Goal: Use online tool/utility: Use online tool/utility

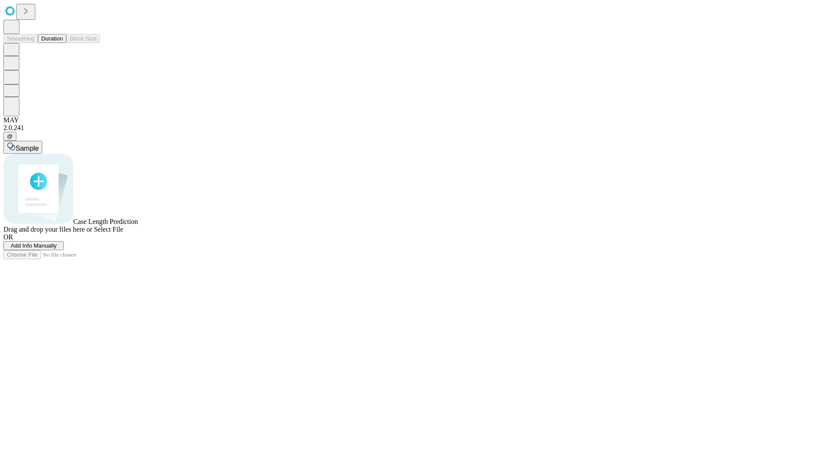
click at [63, 43] on button "Duration" at bounding box center [52, 38] width 28 height 9
click at [123, 233] on span "Select File" at bounding box center [108, 229] width 29 height 7
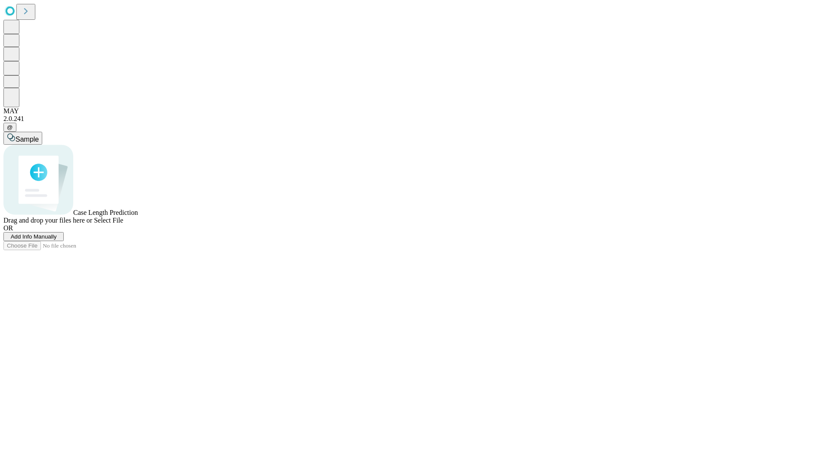
click at [123, 224] on span "Select File" at bounding box center [108, 220] width 29 height 7
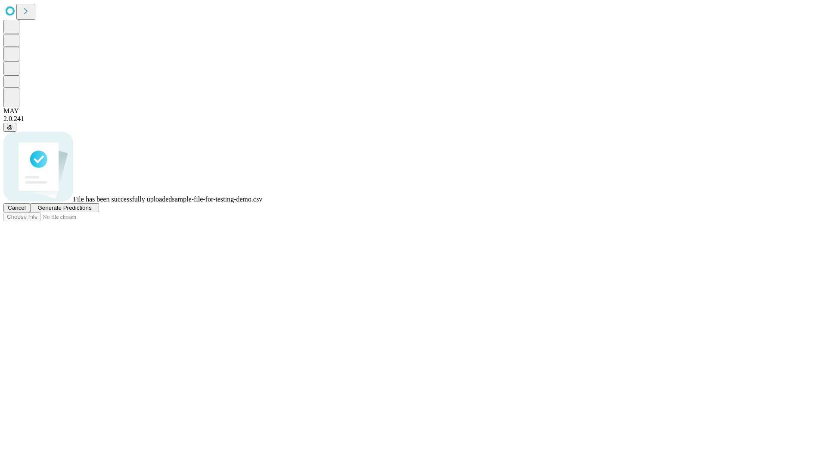
click at [91, 211] on span "Generate Predictions" at bounding box center [64, 208] width 54 height 6
